Goal: Task Accomplishment & Management: Manage account settings

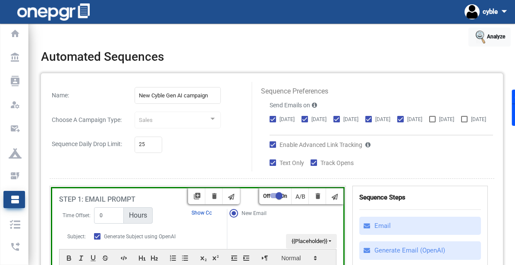
select select "0:0"
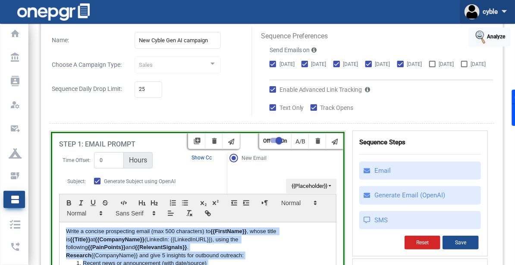
scroll to position [88, 0]
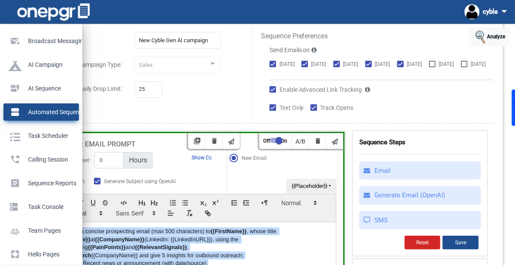
click at [24, 109] on p "Automated Sequences" at bounding box center [40, 112] width 62 height 13
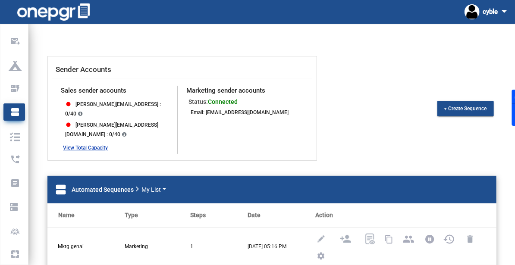
scroll to position [0, 0]
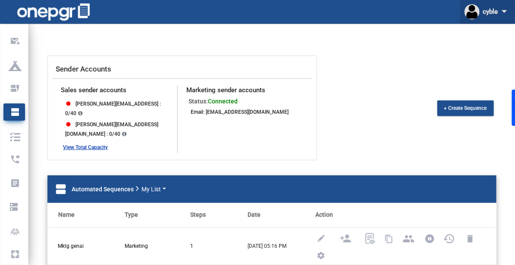
click at [499, 16] on mat-icon "arrow_drop_down" at bounding box center [504, 11] width 13 height 13
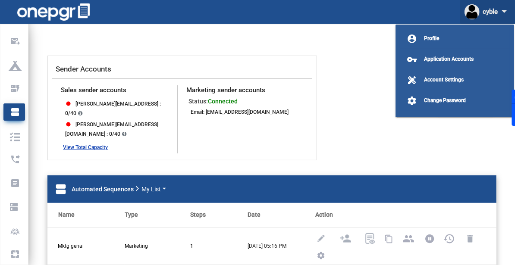
scroll to position [14, 0]
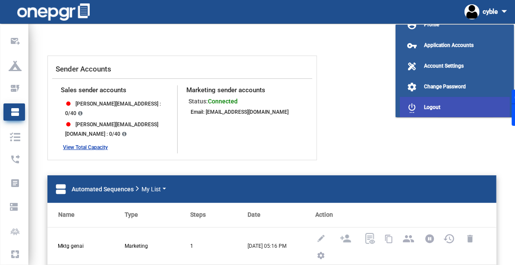
click at [431, 105] on span "Logout" at bounding box center [432, 107] width 16 height 6
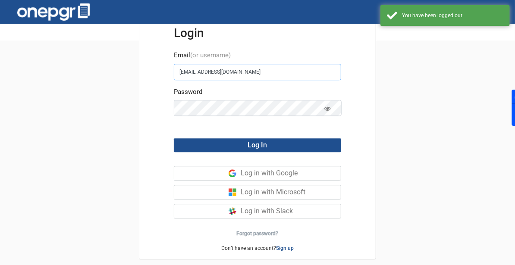
click at [187, 73] on input "[EMAIL_ADDRESS][DOMAIN_NAME]" at bounding box center [257, 72] width 167 height 16
click at [191, 70] on input "[EMAIL_ADDRESS][DOMAIN_NAME]" at bounding box center [257, 72] width 167 height 16
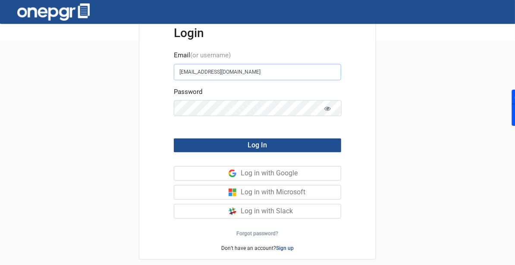
type input "[EMAIL_ADDRESS][DOMAIN_NAME]"
click at [329, 108] on icon at bounding box center [327, 109] width 6 height 6
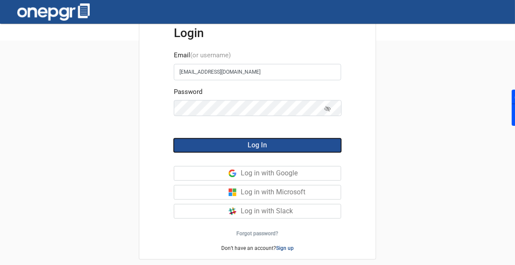
click at [225, 144] on button "Log In" at bounding box center [257, 145] width 167 height 14
